Goal: Task Accomplishment & Management: Manage account settings

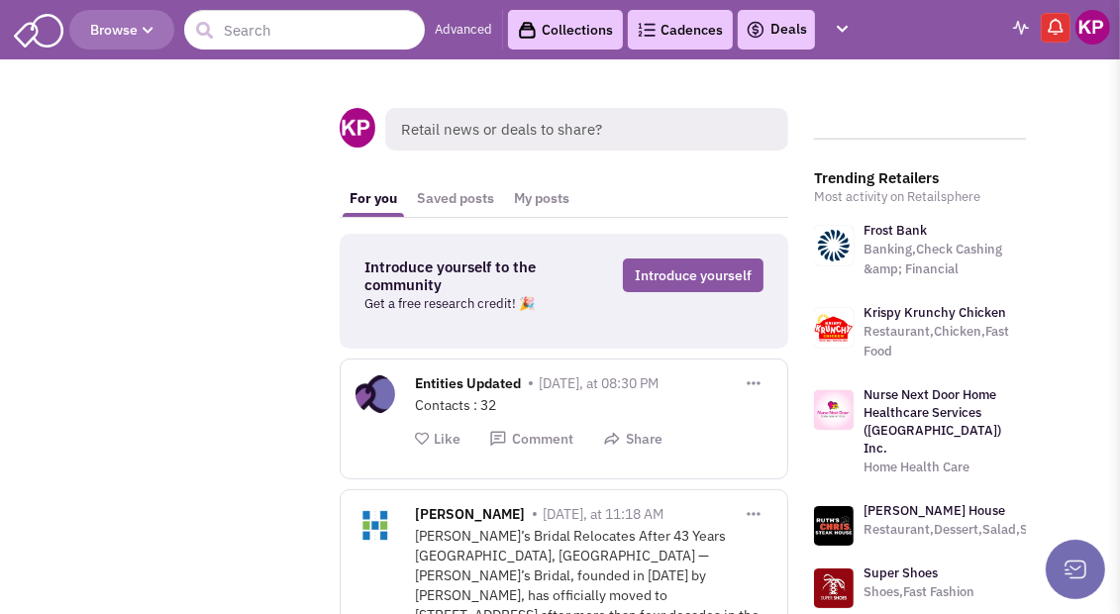
click at [777, 36] on link "Deals" at bounding box center [776, 30] width 61 height 24
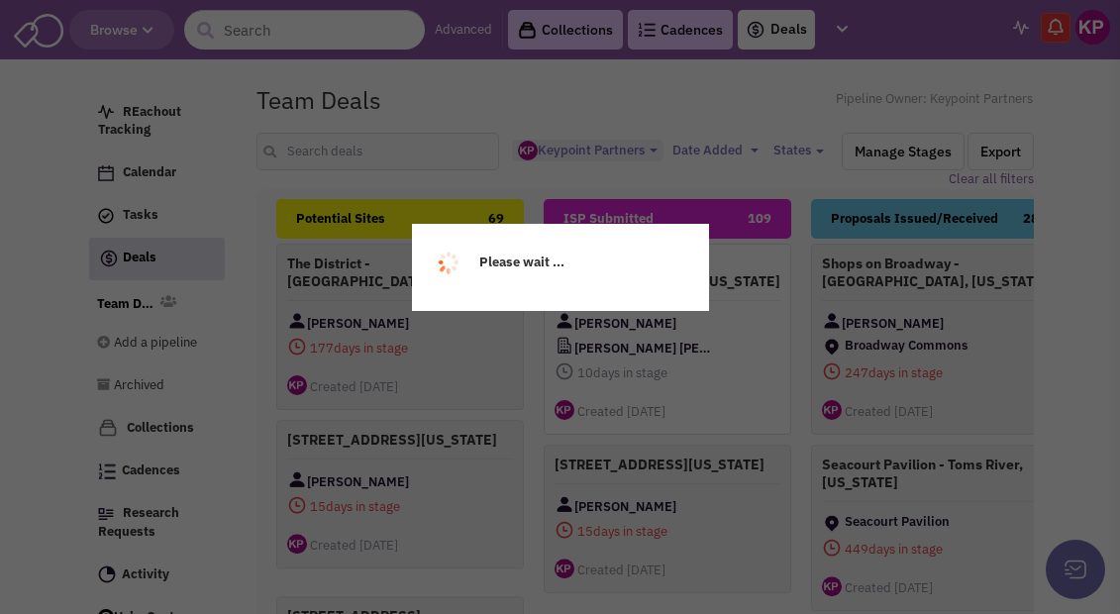
select select "1896"
select select
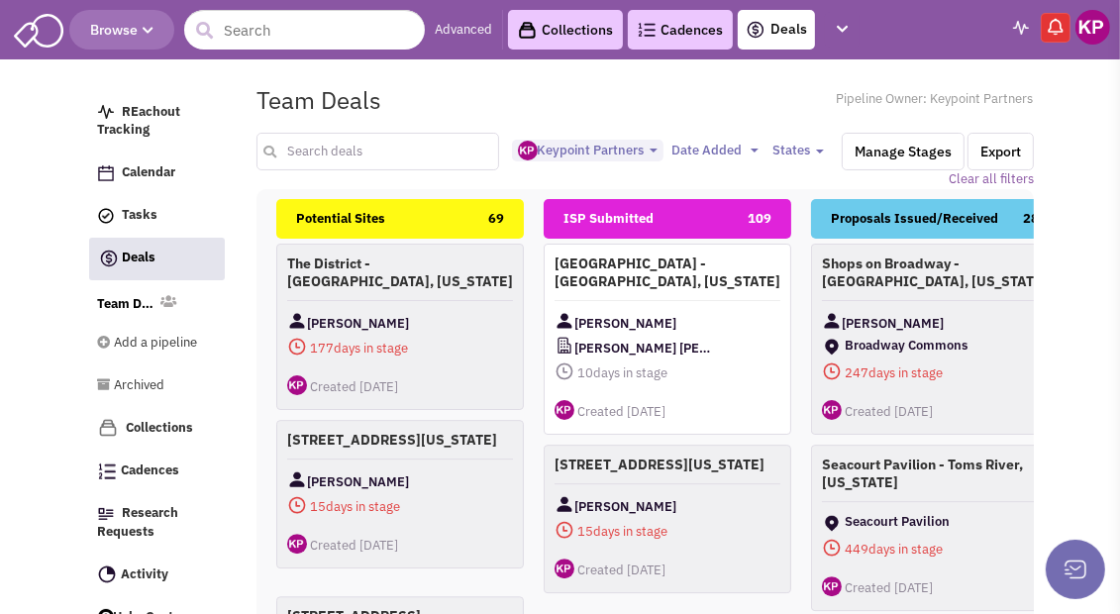
click at [428, 147] on input "text" at bounding box center [377, 152] width 242 height 38
type input "pecan"
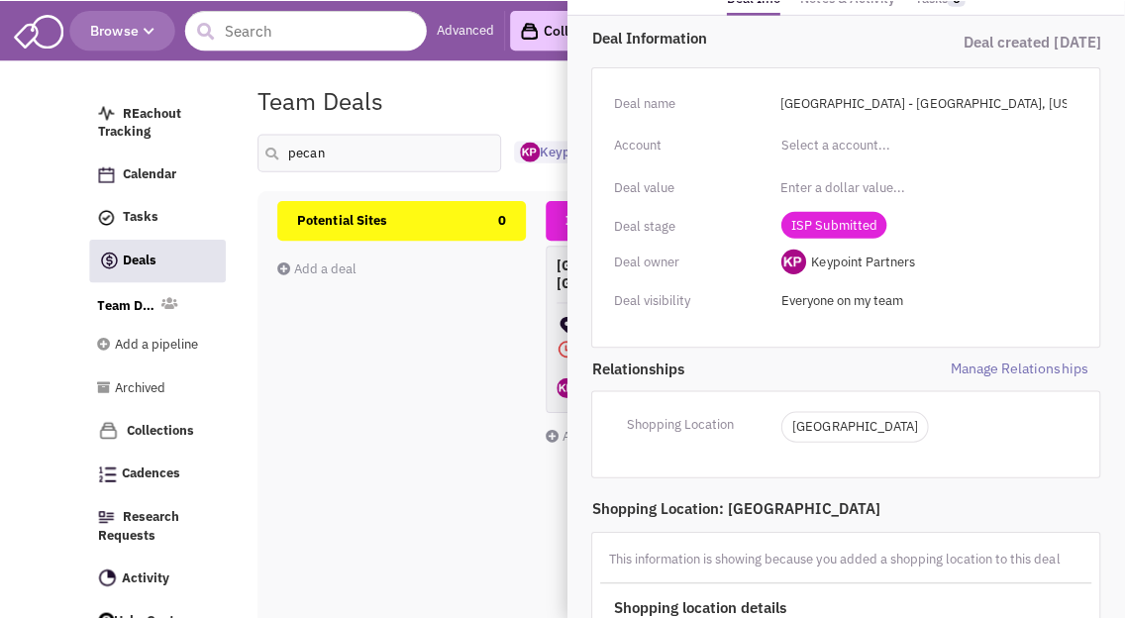
scroll to position [136, 0]
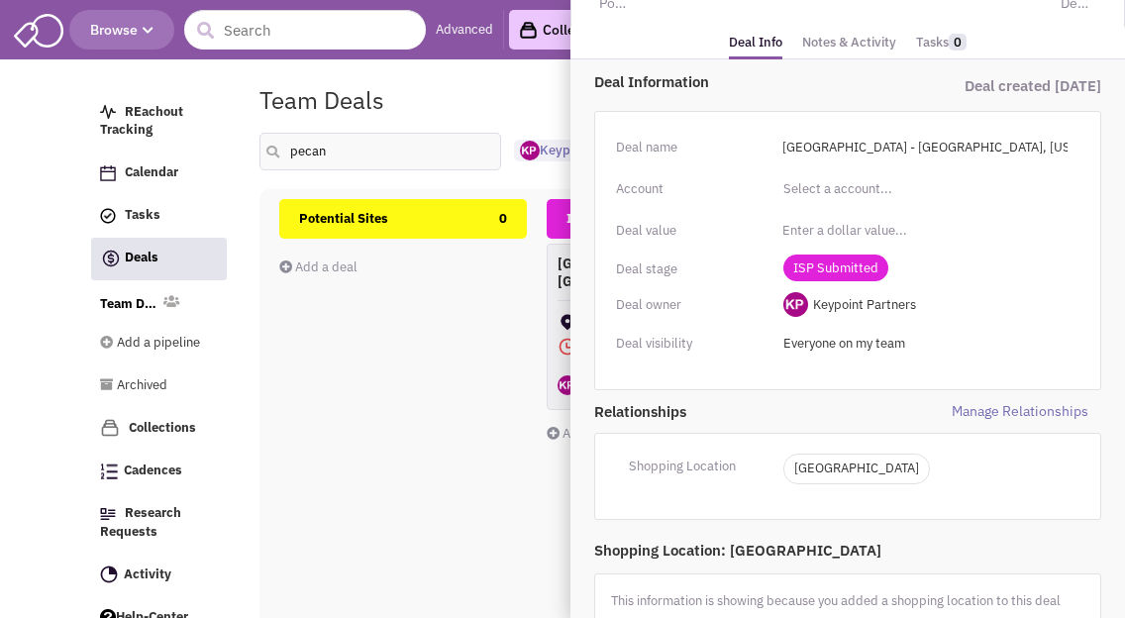
click at [1042, 410] on span "Manage Relationships" at bounding box center [975, 411] width 254 height 21
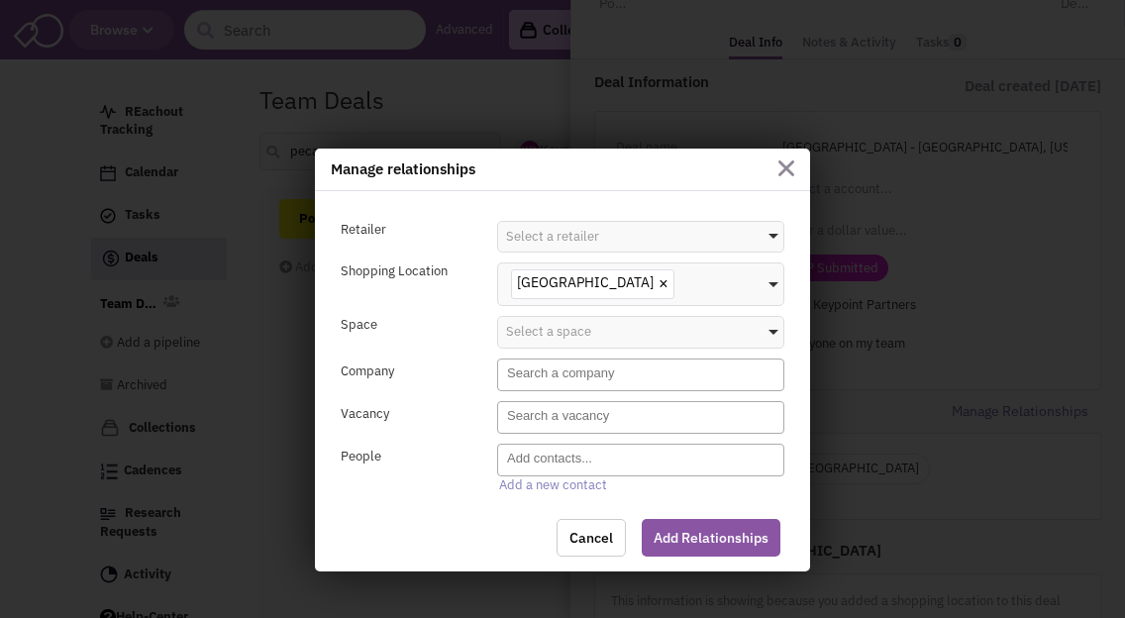
click at [530, 379] on textarea "Search" at bounding box center [643, 373] width 272 height 18
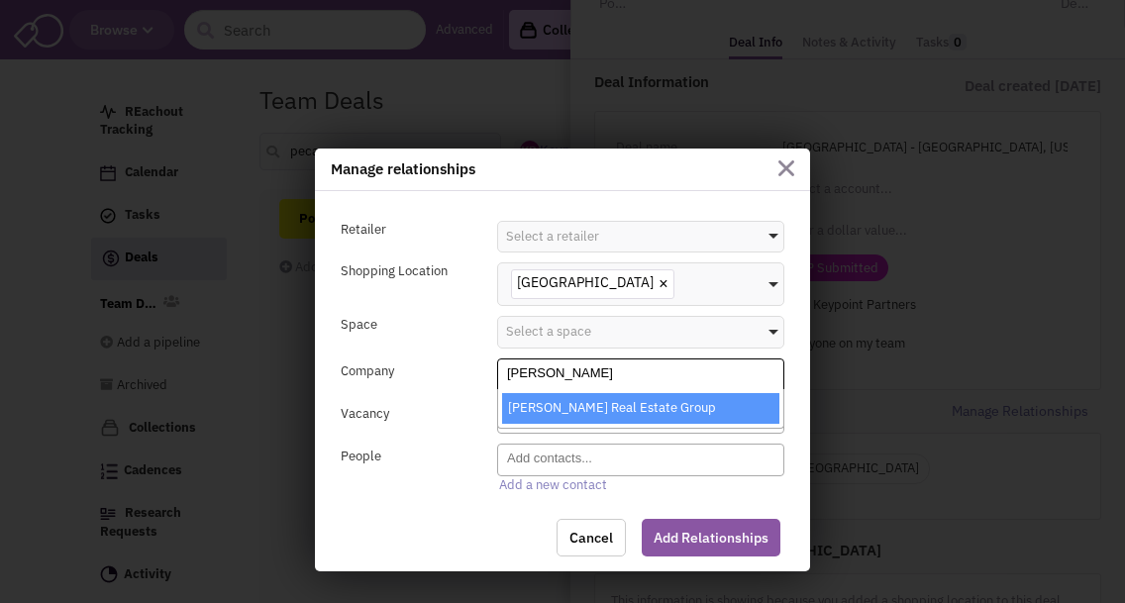
type textarea "[PERSON_NAME]"
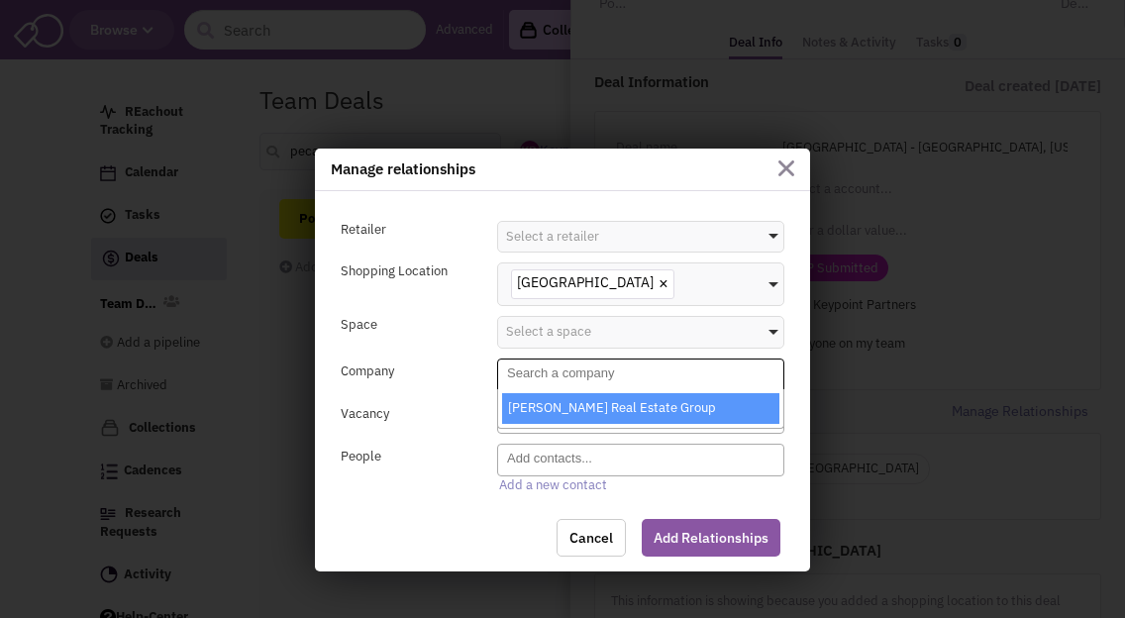
select select "6217_11_0"
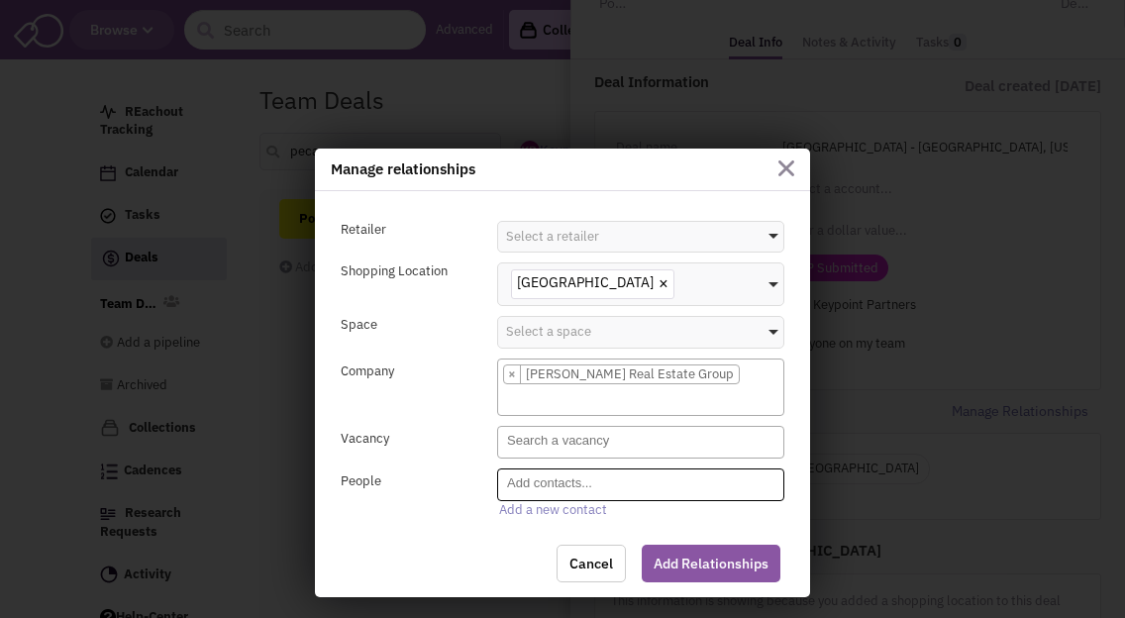
click at [545, 484] on textarea "Search" at bounding box center [643, 483] width 272 height 18
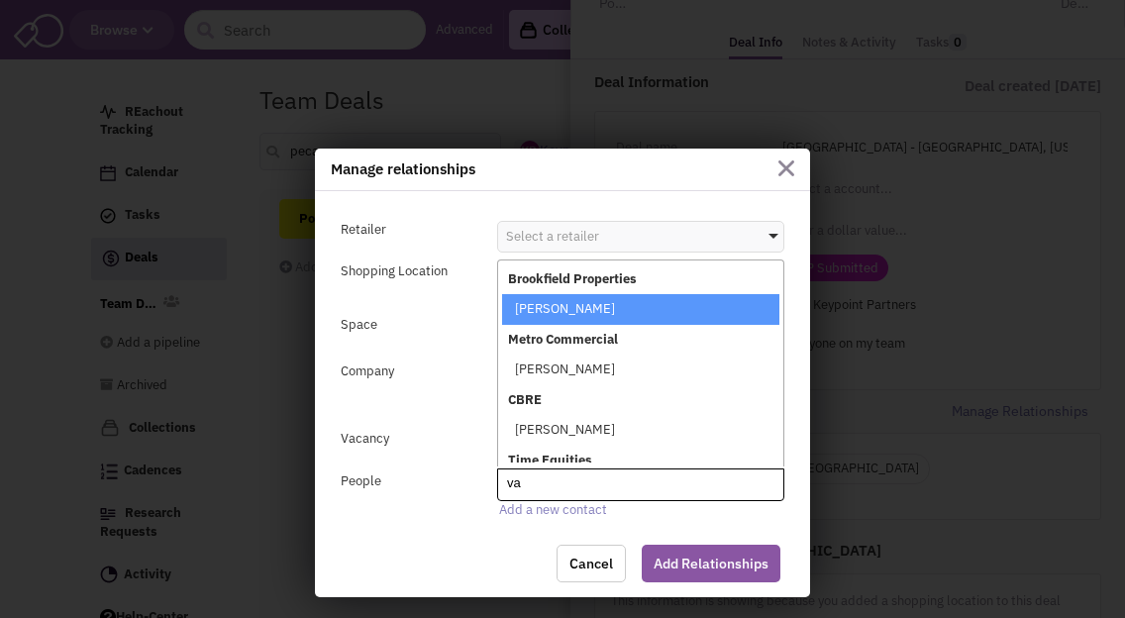
type textarea "v"
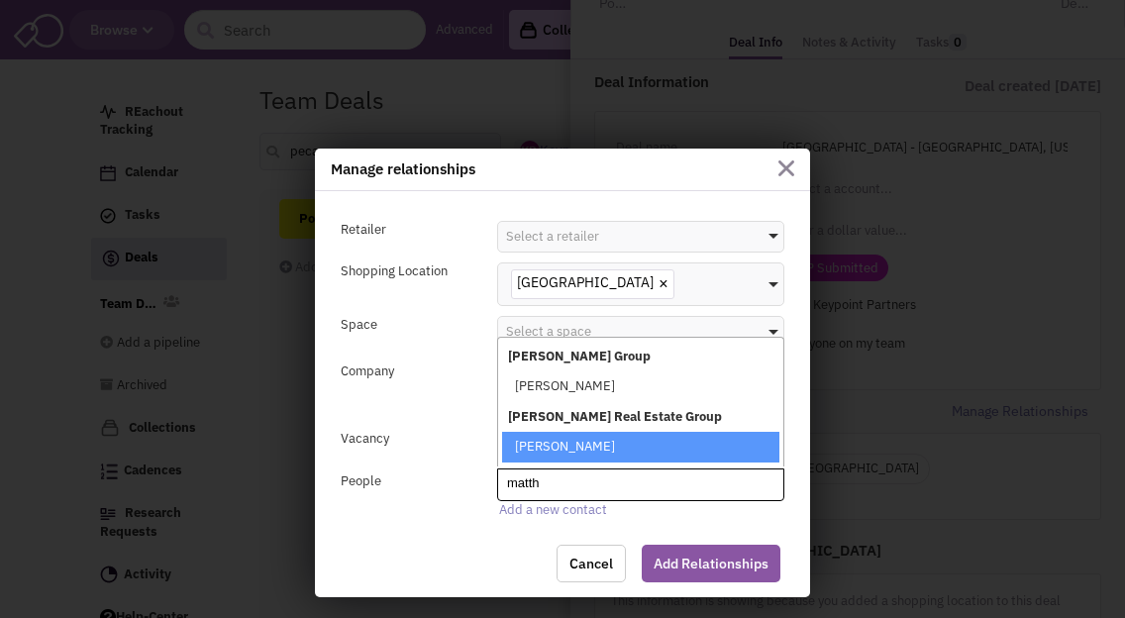
type textarea "matth"
select select "0_195551_false_false"
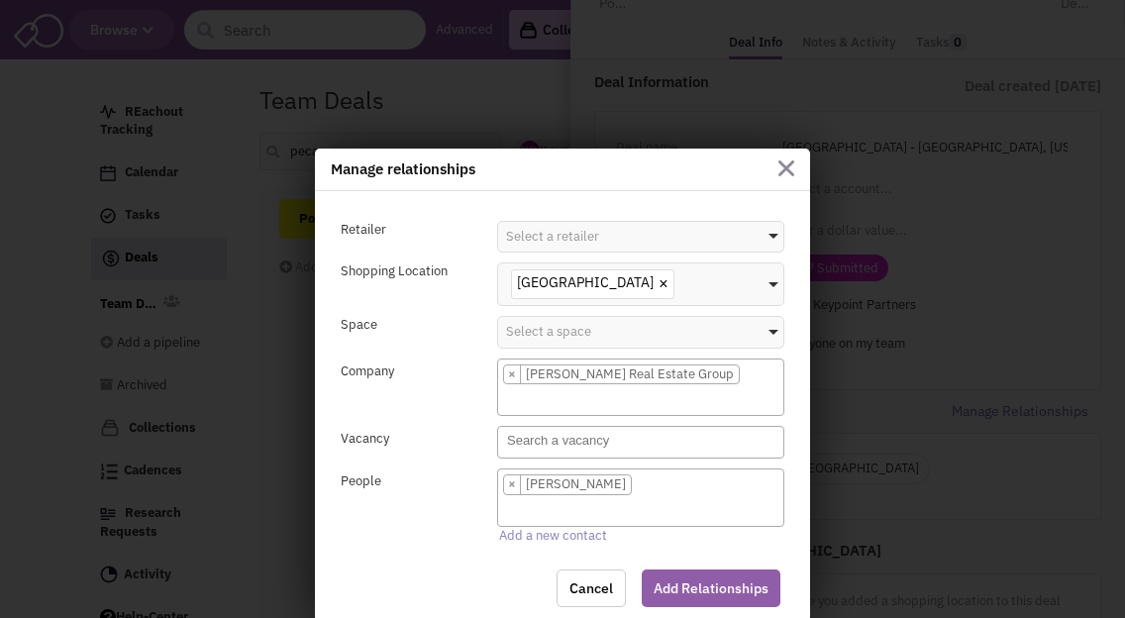
click at [677, 577] on button "Add Relationships" at bounding box center [711, 588] width 139 height 38
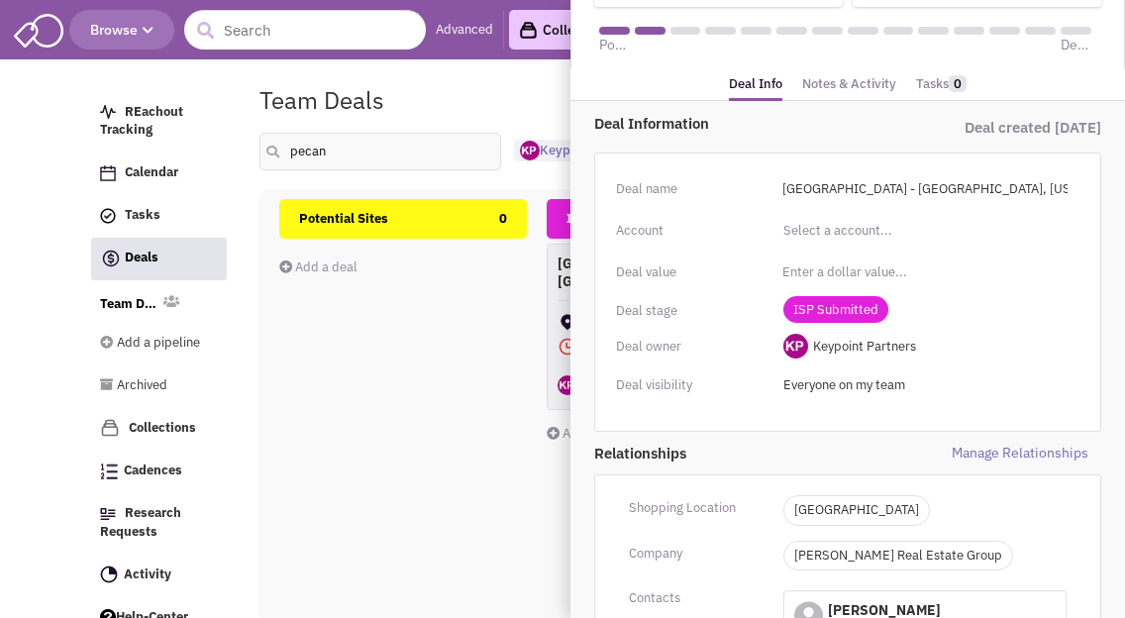
scroll to position [0, 0]
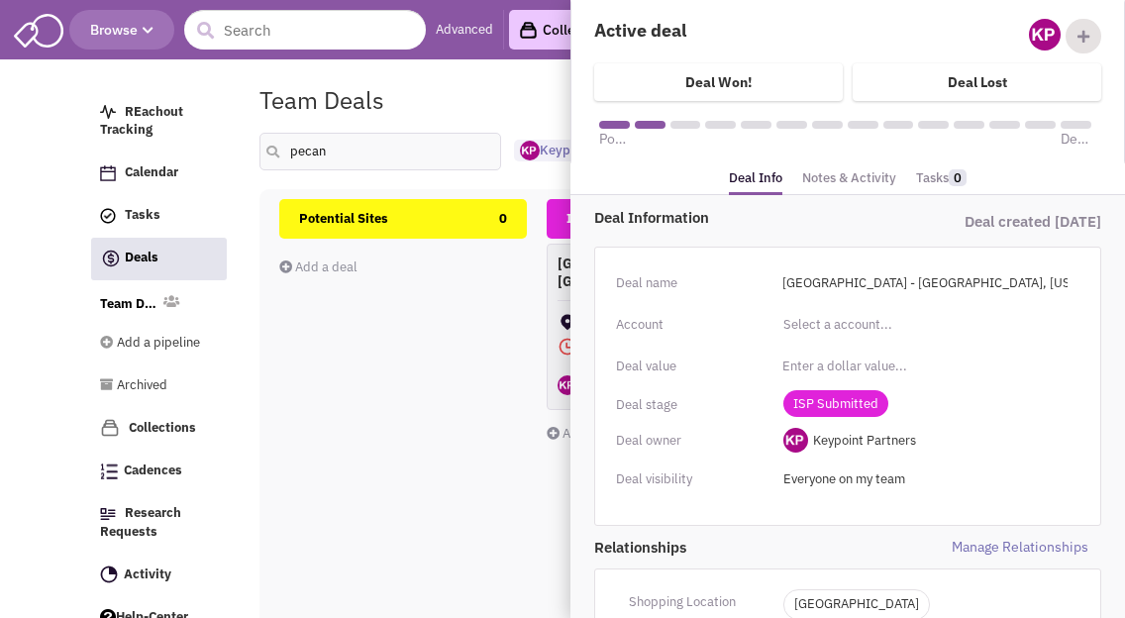
click at [839, 173] on link "Notes & Activity" at bounding box center [849, 178] width 94 height 29
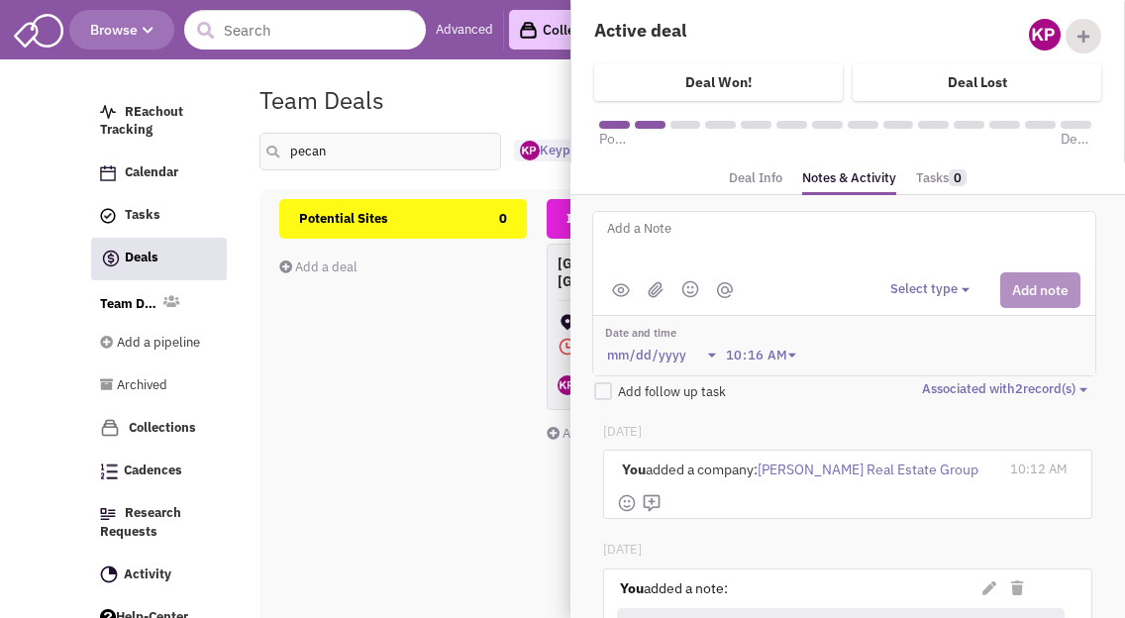
click at [791, 254] on textarea at bounding box center [850, 244] width 490 height 54
type textarea "[DATE]- Proposal and plan received; under review."
click at [915, 284] on button "Select type" at bounding box center [932, 289] width 85 height 19
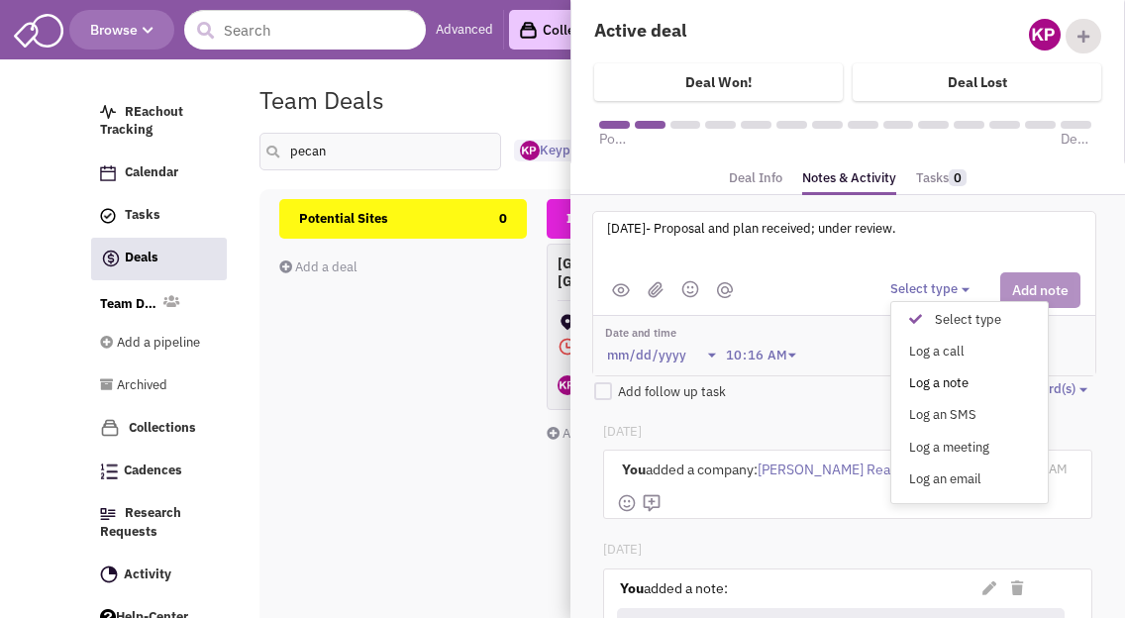
click at [945, 378] on div "Log a note" at bounding box center [920, 383] width 49 height 19
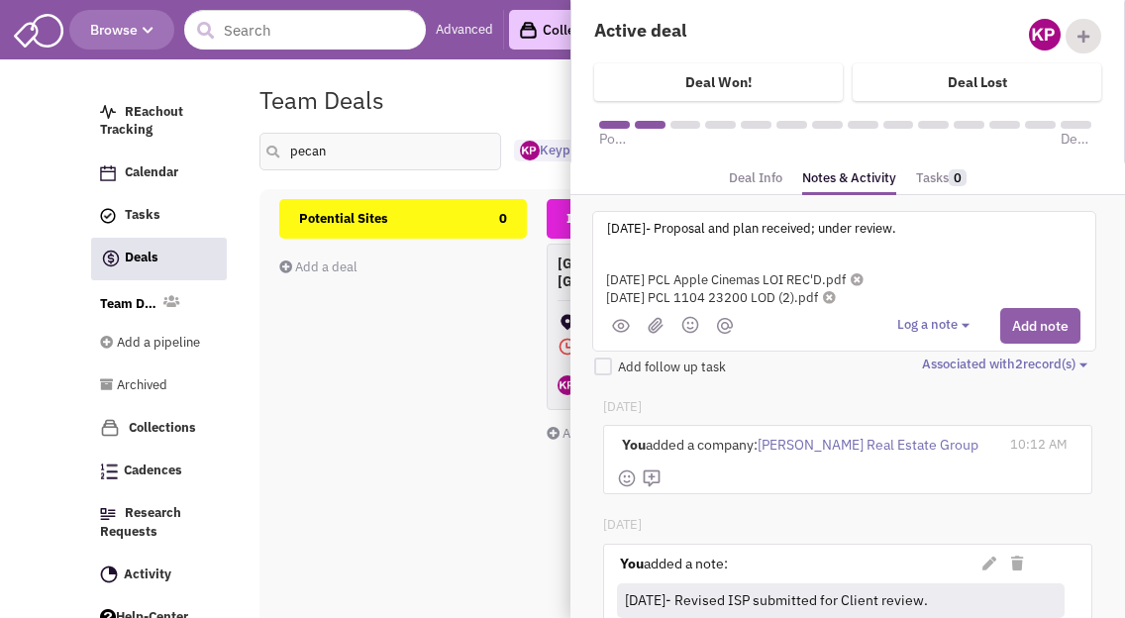
click at [1034, 326] on button "Add note" at bounding box center [1040, 326] width 80 height 36
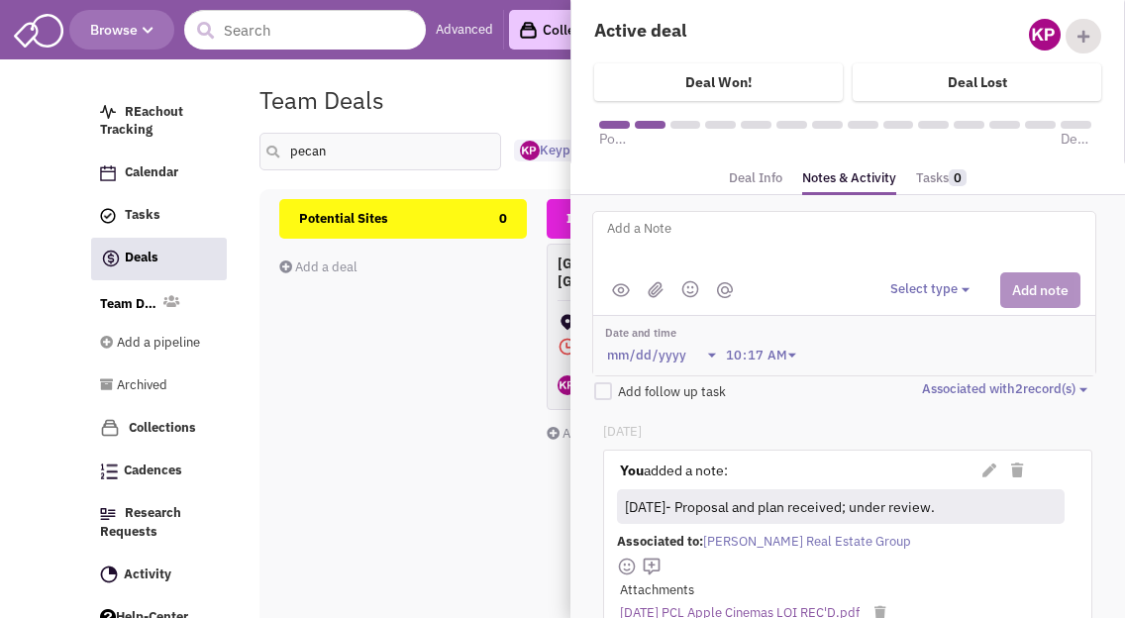
click at [488, 99] on div "Team Deals Pipeline Owner: Keypoint Partners" at bounding box center [648, 100] width 803 height 46
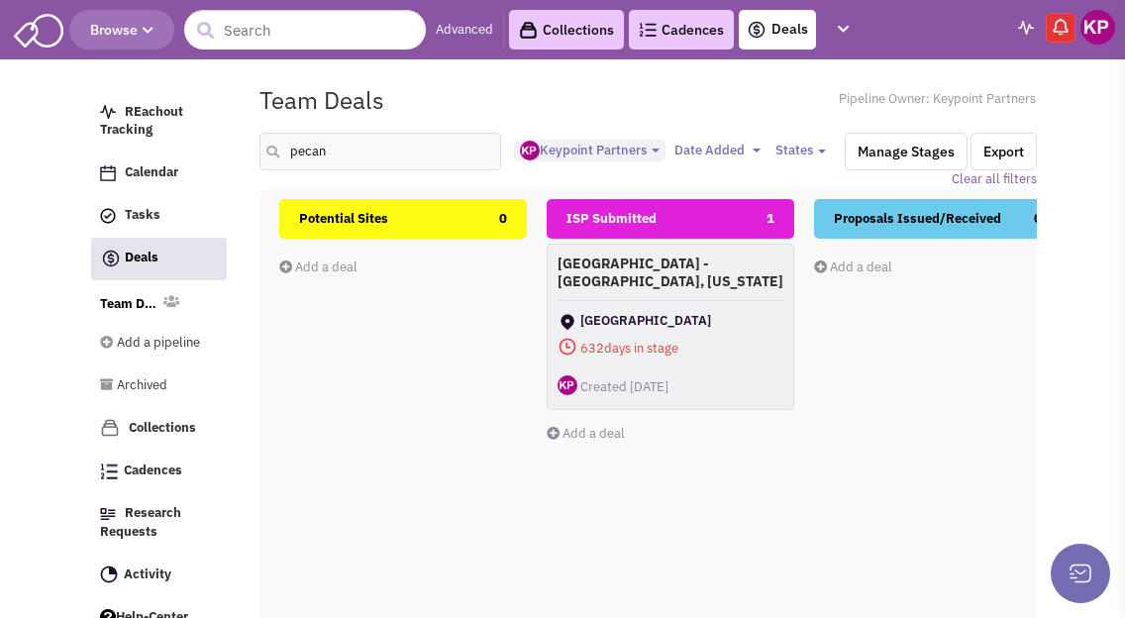
click at [1101, 25] on img at bounding box center [1097, 27] width 35 height 35
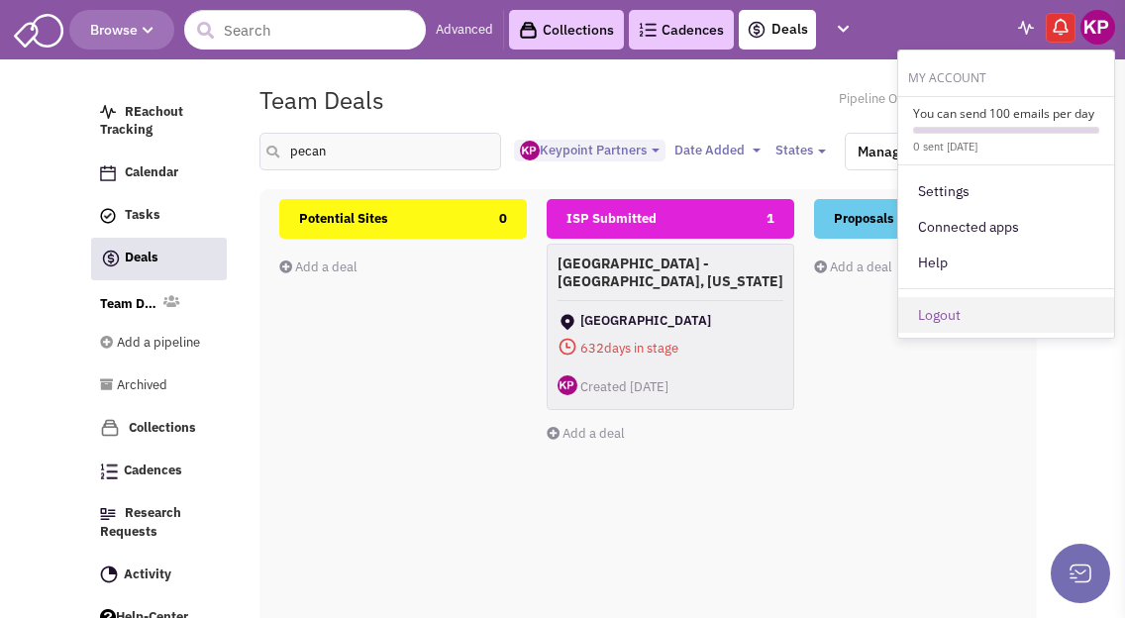
click at [980, 318] on link "Logout" at bounding box center [1006, 315] width 216 height 36
